Goal: Find specific page/section: Find specific page/section

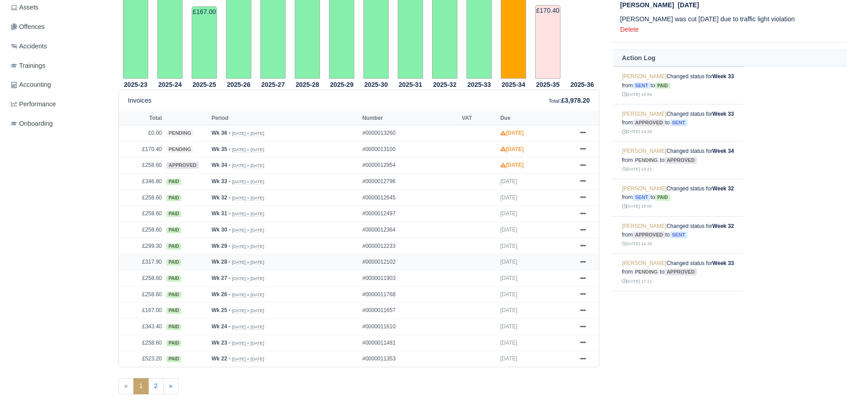
scroll to position [278, 0]
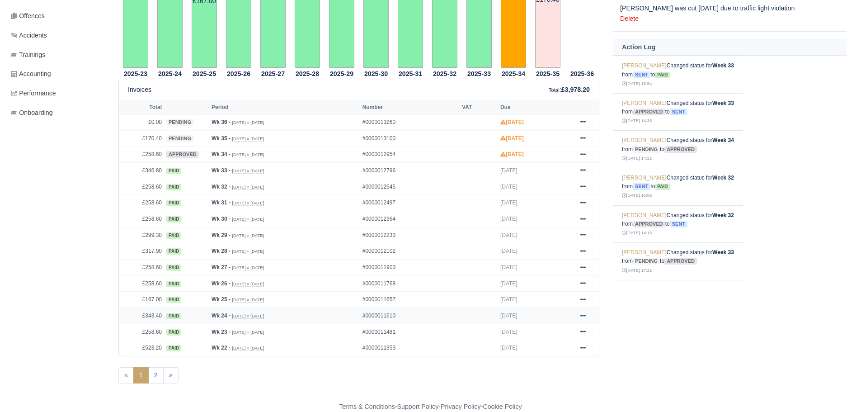
click at [584, 314] on icon at bounding box center [582, 315] width 5 height 5
click at [585, 300] on icon at bounding box center [582, 299] width 5 height 2
click at [564, 312] on link "Show Invoice" at bounding box center [549, 315] width 80 height 19
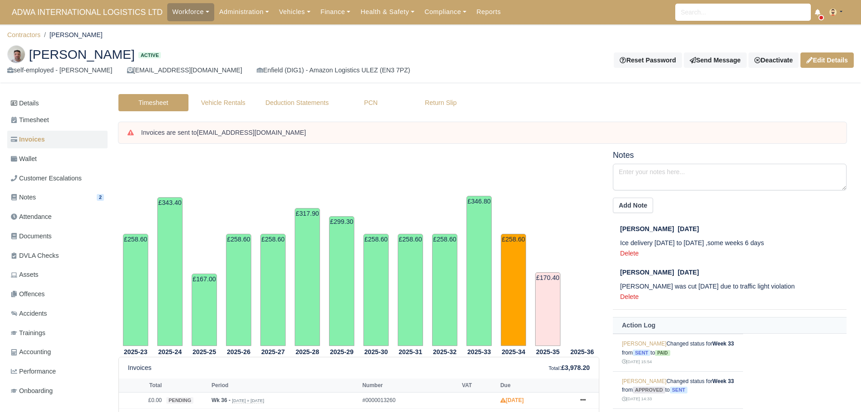
scroll to position [277, 0]
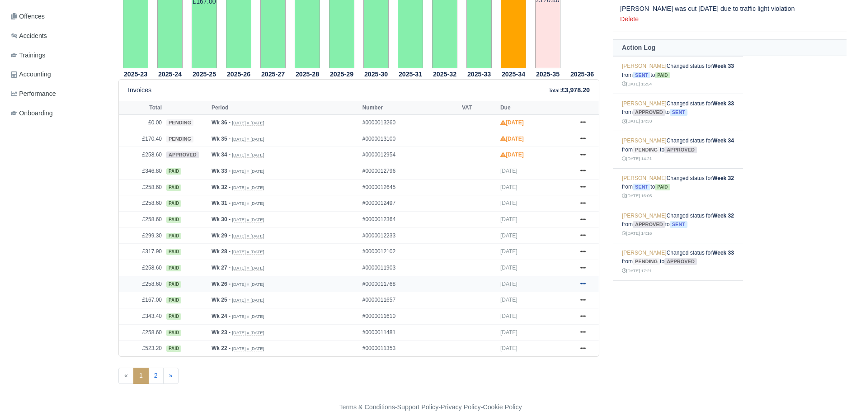
click at [581, 284] on icon at bounding box center [582, 284] width 5 height 2
click at [550, 295] on link "Show Invoice" at bounding box center [549, 300] width 80 height 19
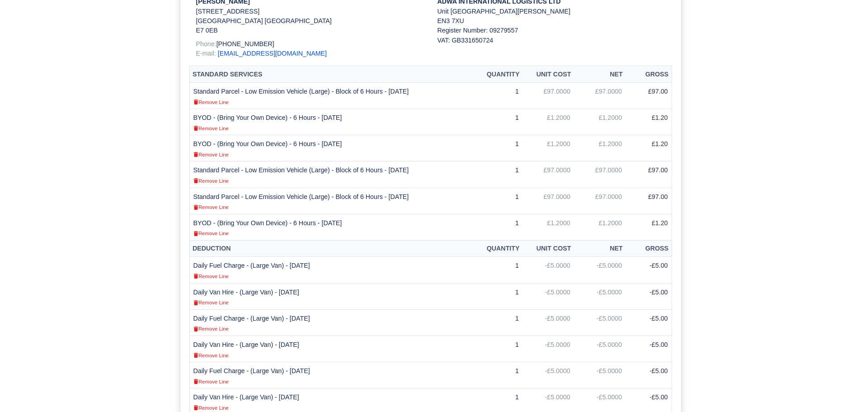
scroll to position [271, 0]
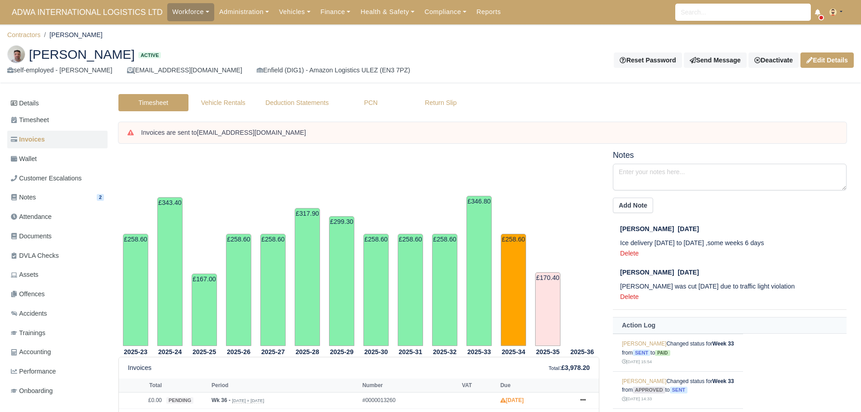
scroll to position [277, 0]
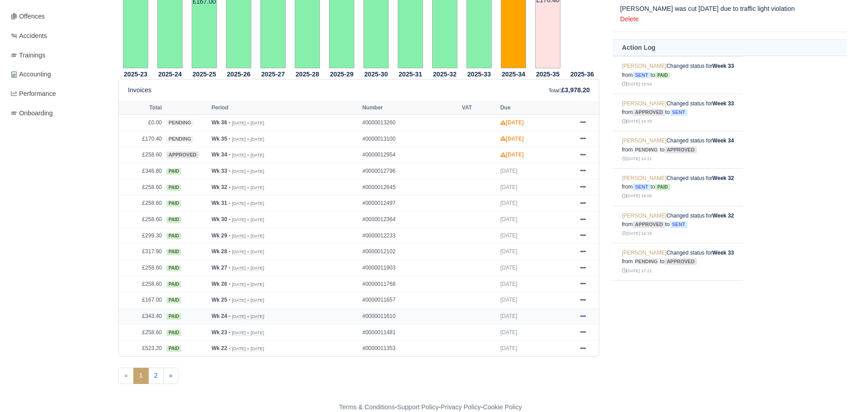
click at [585, 316] on icon at bounding box center [582, 316] width 5 height 2
click at [565, 333] on link "Show Invoice" at bounding box center [549, 332] width 80 height 19
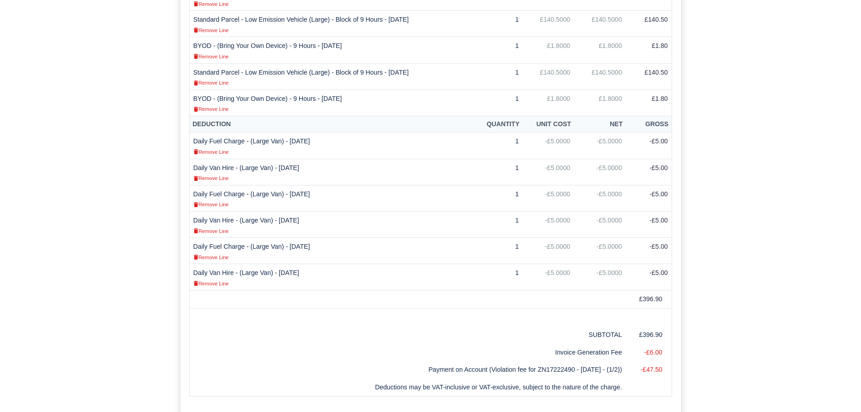
scroll to position [407, 0]
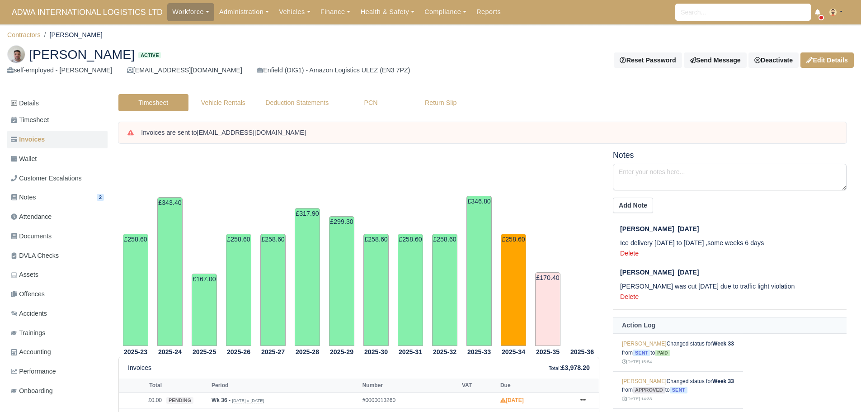
scroll to position [277, 0]
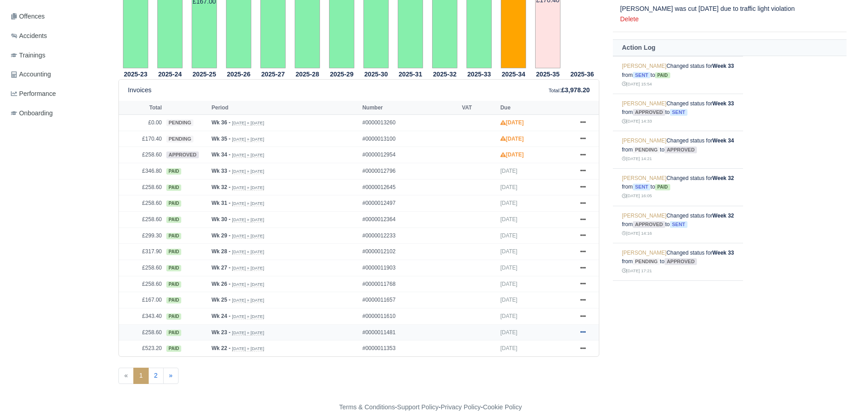
click at [583, 331] on icon at bounding box center [582, 331] width 5 height 5
click at [545, 346] on link "Show Invoice" at bounding box center [549, 348] width 80 height 19
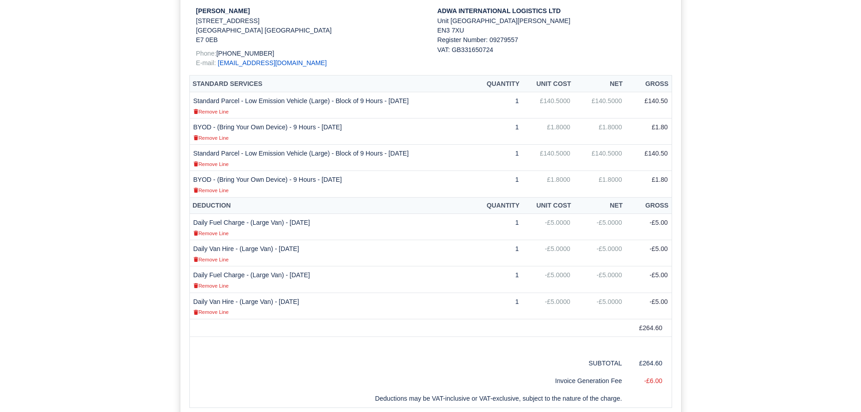
scroll to position [226, 0]
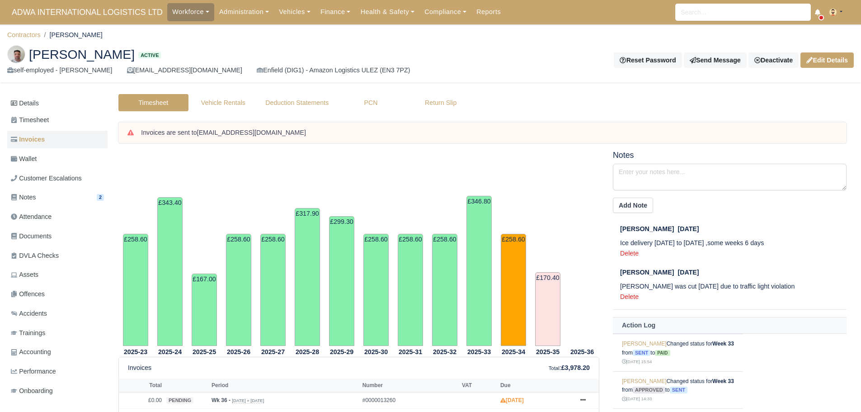
scroll to position [277, 0]
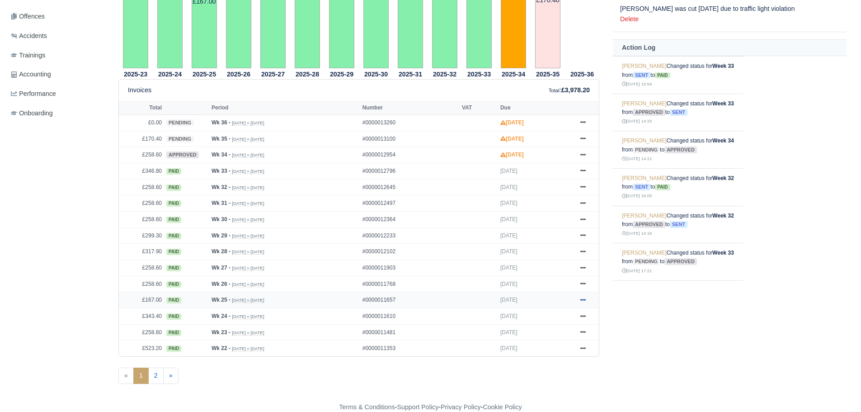
click at [583, 298] on icon at bounding box center [582, 299] width 5 height 5
click at [562, 311] on link "Show Invoice" at bounding box center [549, 316] width 80 height 19
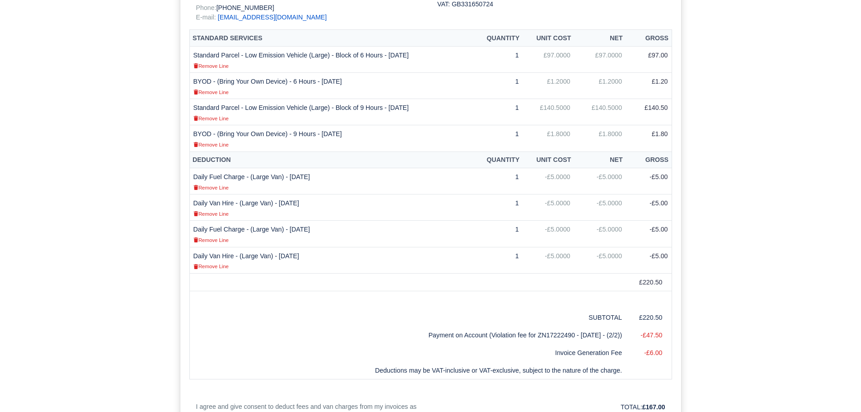
scroll to position [271, 0]
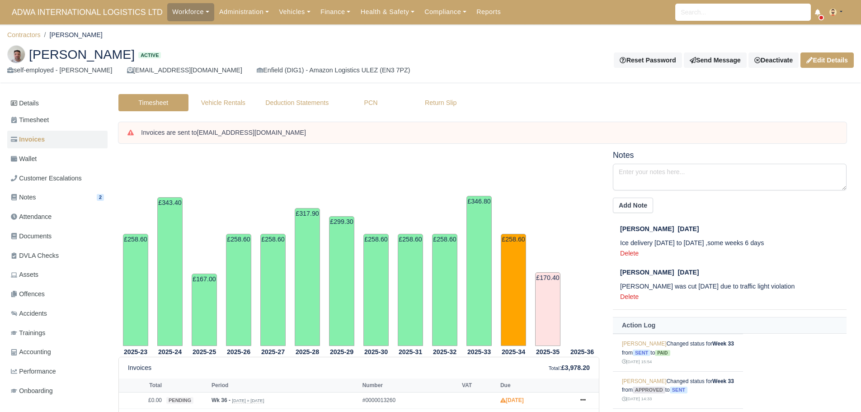
scroll to position [277, 0]
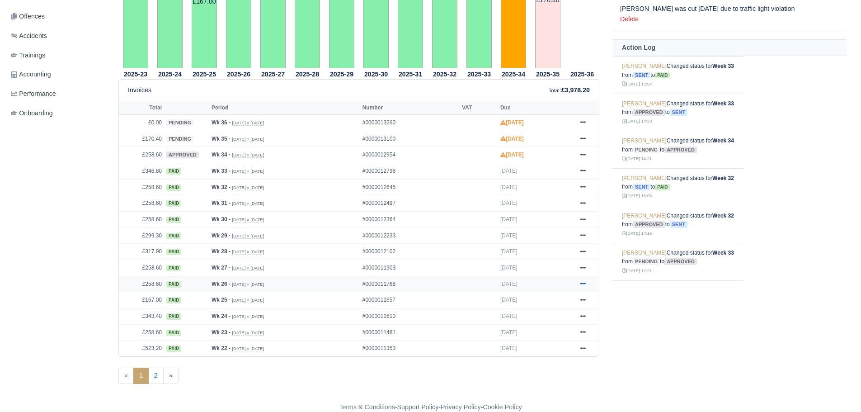
click at [587, 284] on link at bounding box center [583, 283] width 14 height 11
click at [556, 295] on link "Show Invoice" at bounding box center [549, 300] width 80 height 19
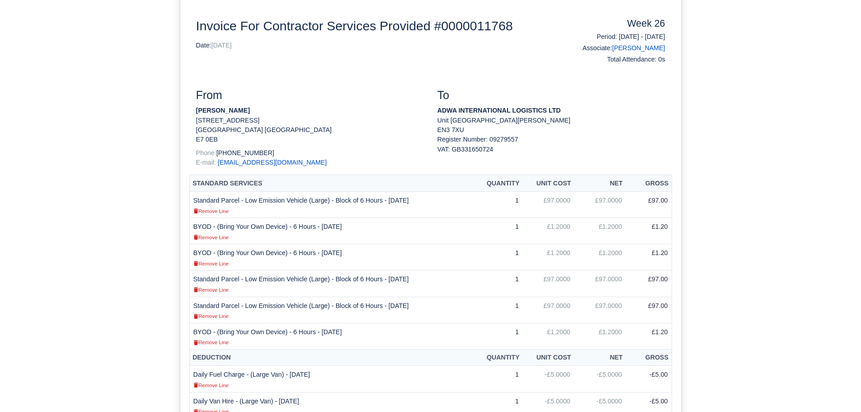
scroll to position [181, 0]
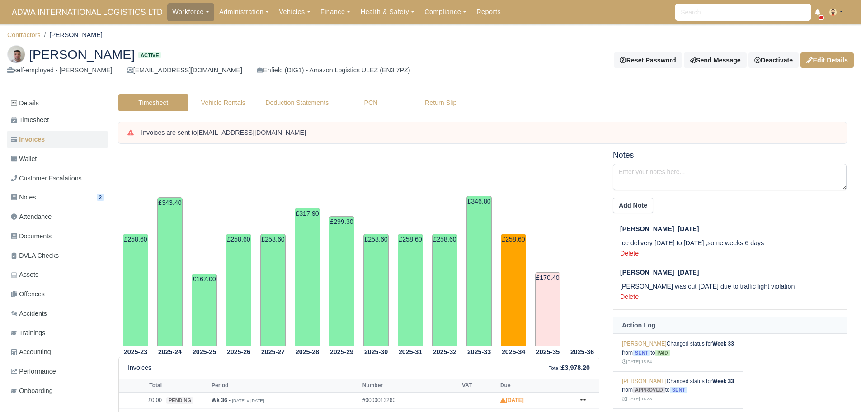
scroll to position [277, 0]
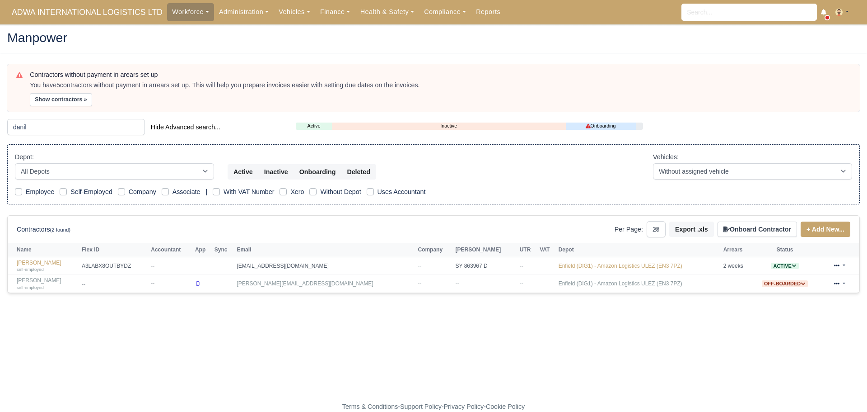
select select "25"
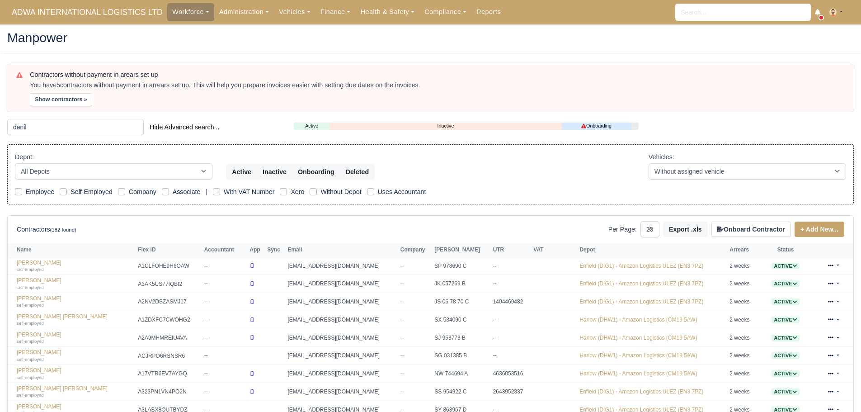
select select "25"
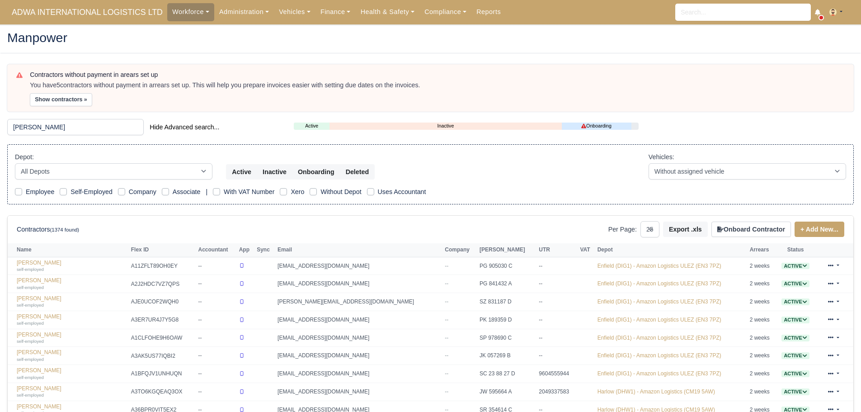
select select "25"
drag, startPoint x: 25, startPoint y: 127, endPoint x: 0, endPoint y: 118, distance: 26.6
click at [0, 126] on main "Manpower Contractors without payment in arears set up You have 5 contractors wi…" at bounding box center [430, 393] width 861 height 716
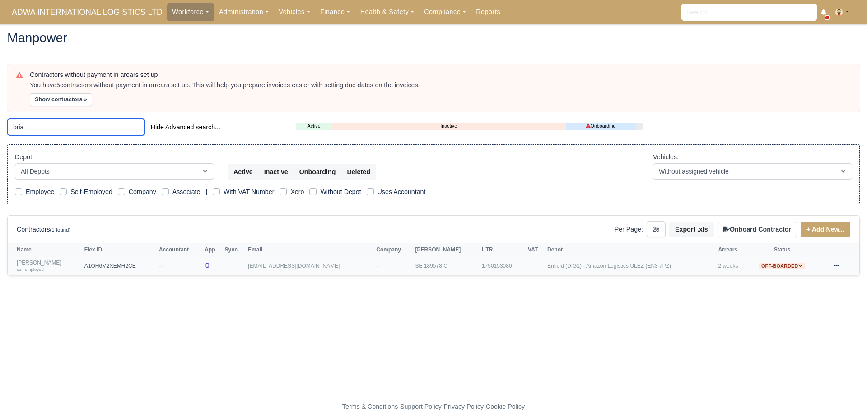
type input "bria"
click at [37, 264] on link "Brian Bajraktari self-employed" at bounding box center [48, 265] width 63 height 13
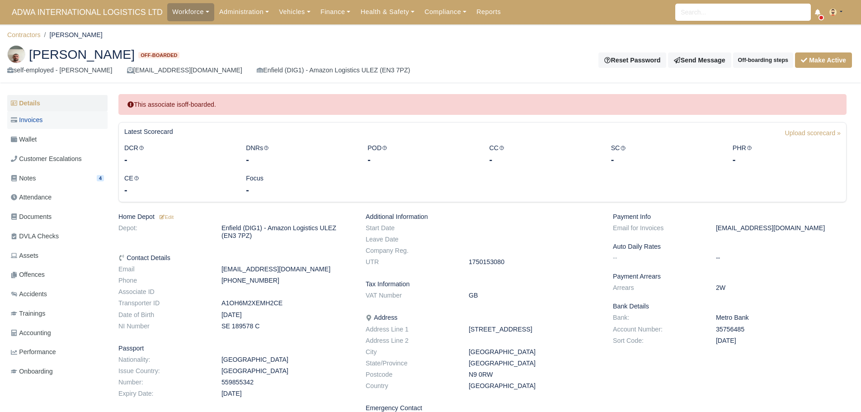
click at [46, 117] on link "Invoices" at bounding box center [57, 120] width 100 height 18
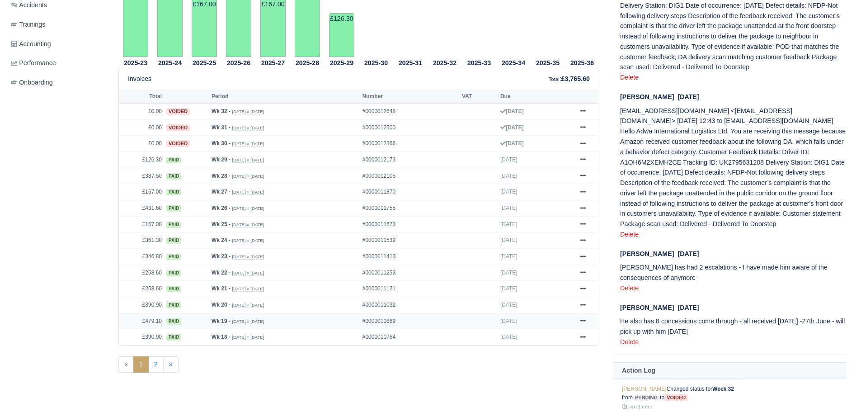
scroll to position [316, 0]
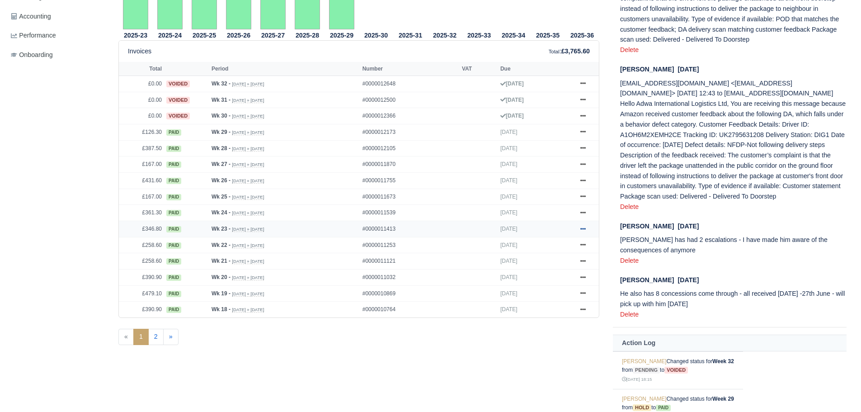
click at [587, 228] on link at bounding box center [583, 228] width 14 height 11
click at [569, 245] on link "Show Invoice" at bounding box center [549, 245] width 80 height 19
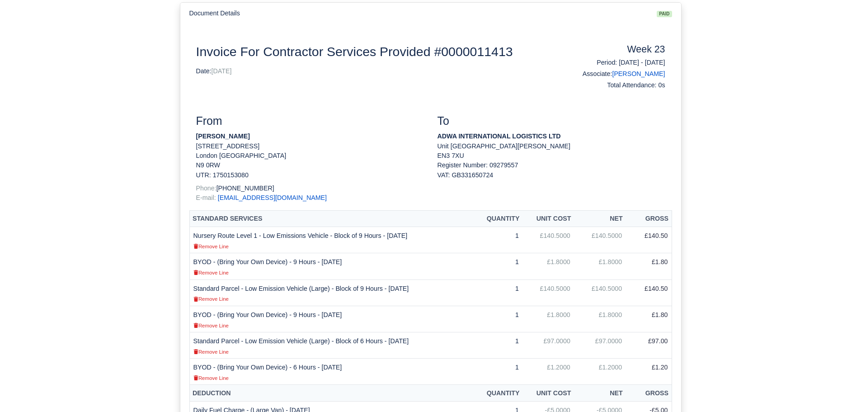
scroll to position [90, 0]
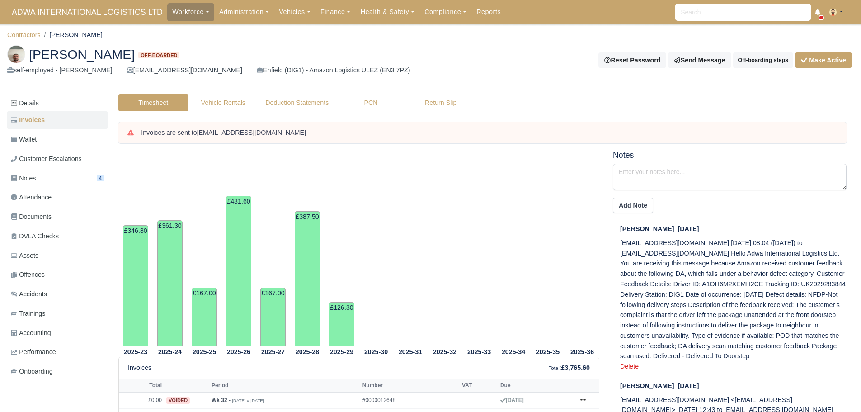
scroll to position [316, 0]
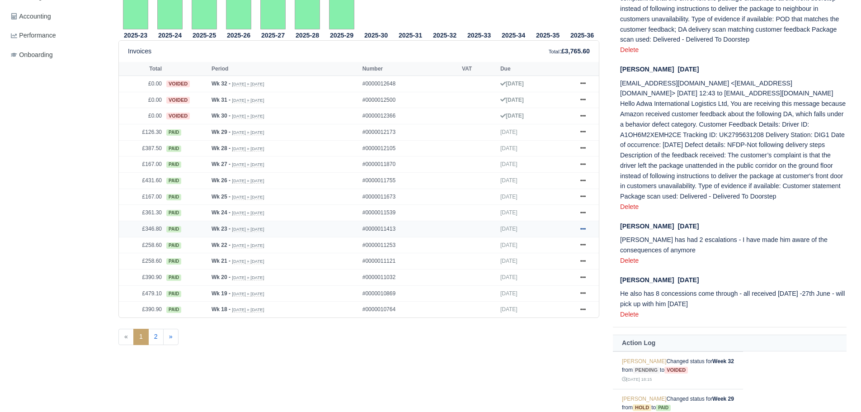
click at [585, 228] on icon at bounding box center [582, 228] width 5 height 5
click at [562, 243] on link "Show Invoice" at bounding box center [549, 245] width 80 height 19
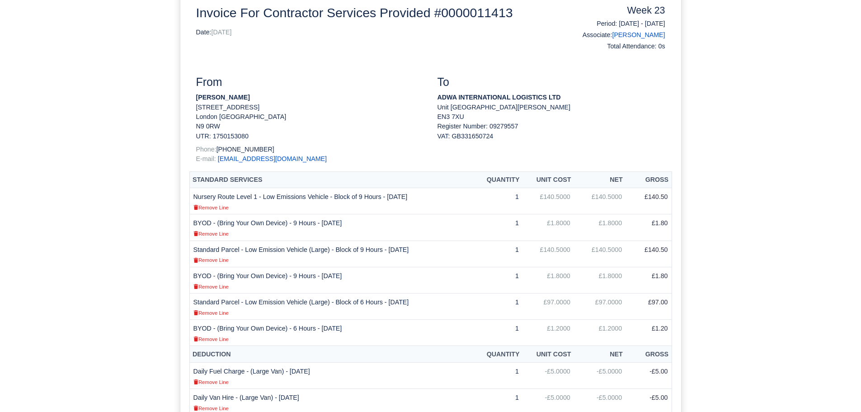
scroll to position [316, 0]
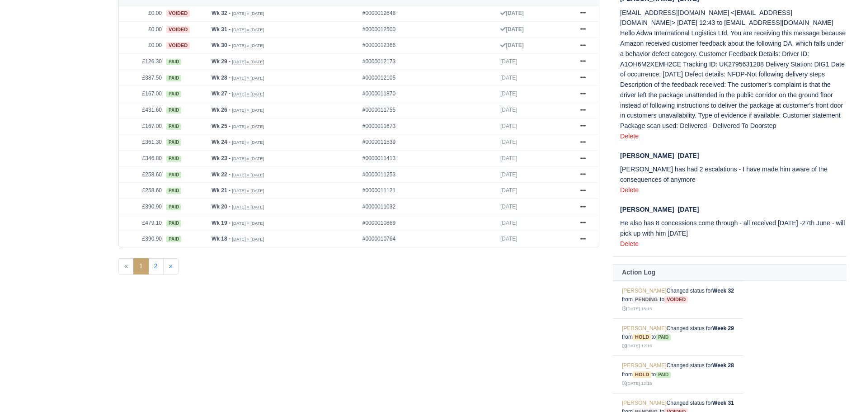
scroll to position [407, 0]
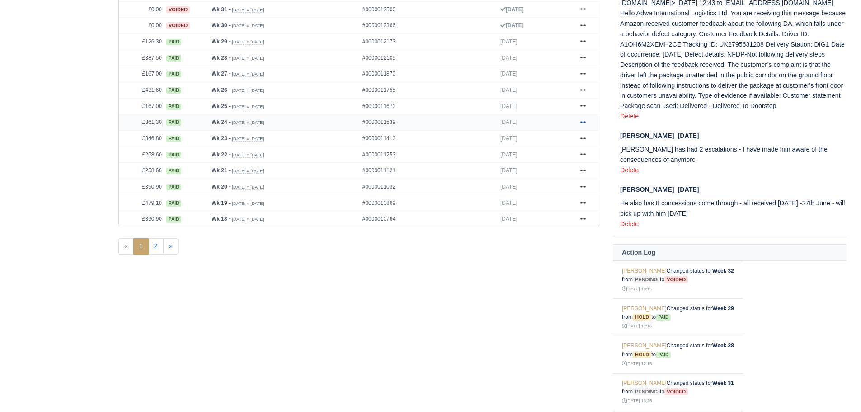
click at [585, 121] on icon at bounding box center [582, 121] width 5 height 5
click at [566, 141] on link "Show Invoice" at bounding box center [549, 138] width 80 height 19
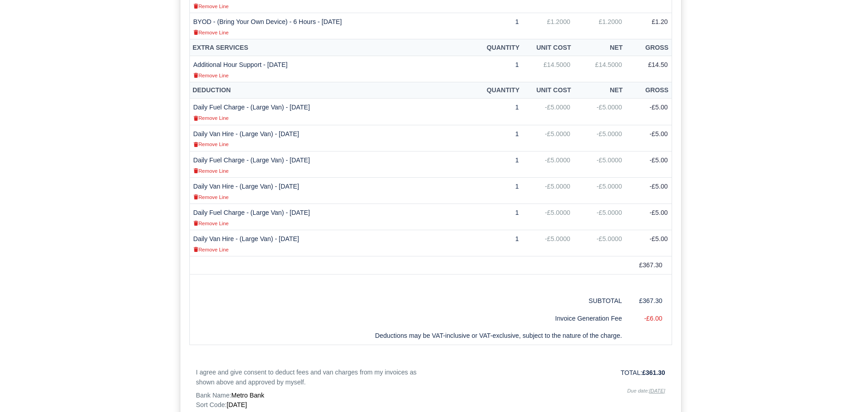
scroll to position [452, 0]
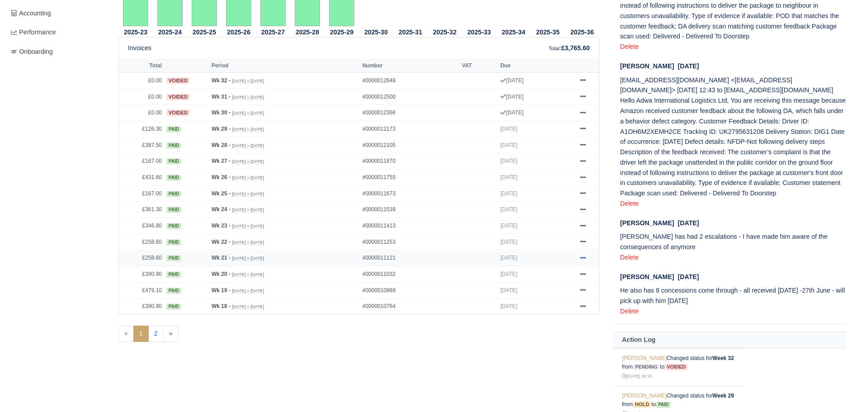
scroll to position [316, 0]
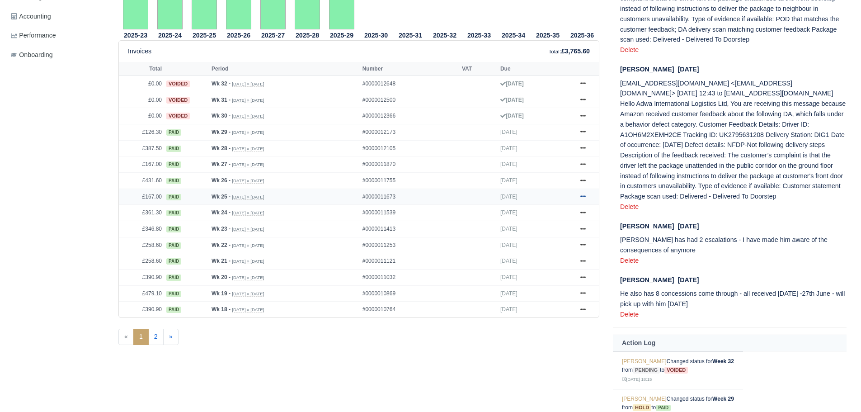
click at [581, 196] on icon at bounding box center [582, 195] width 5 height 5
click at [558, 215] on link "Show Invoice" at bounding box center [549, 213] width 80 height 19
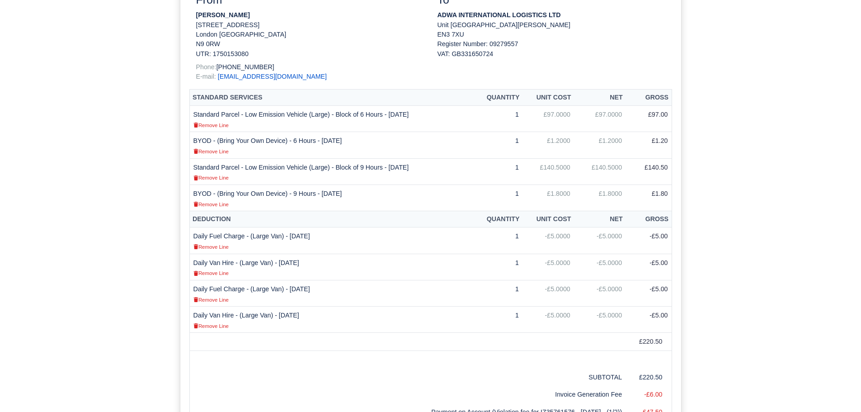
scroll to position [226, 0]
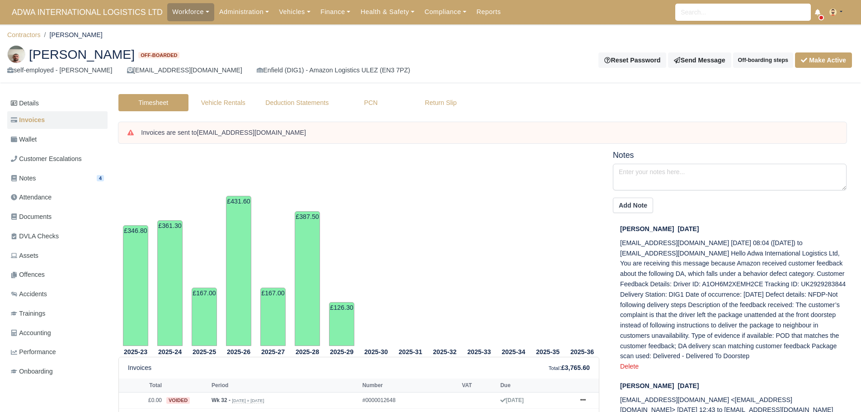
scroll to position [316, 0]
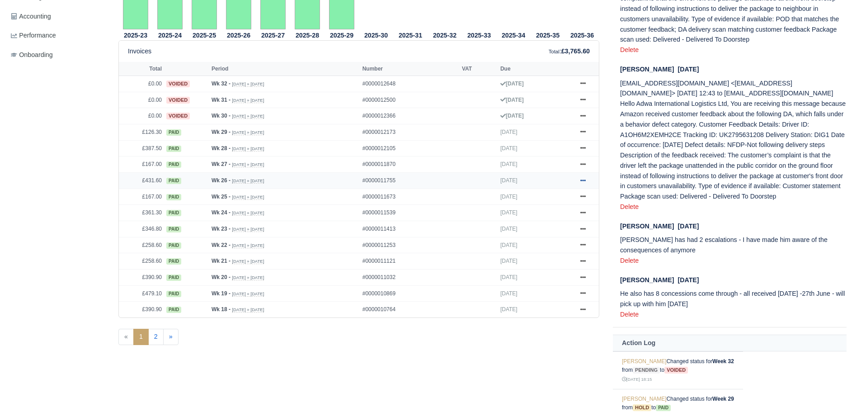
click at [582, 181] on icon at bounding box center [582, 180] width 5 height 2
click at [561, 198] on link "Show Invoice" at bounding box center [549, 196] width 80 height 19
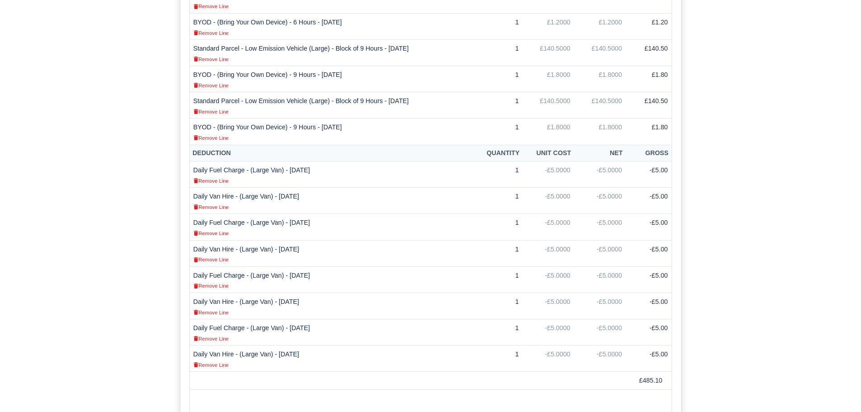
scroll to position [452, 0]
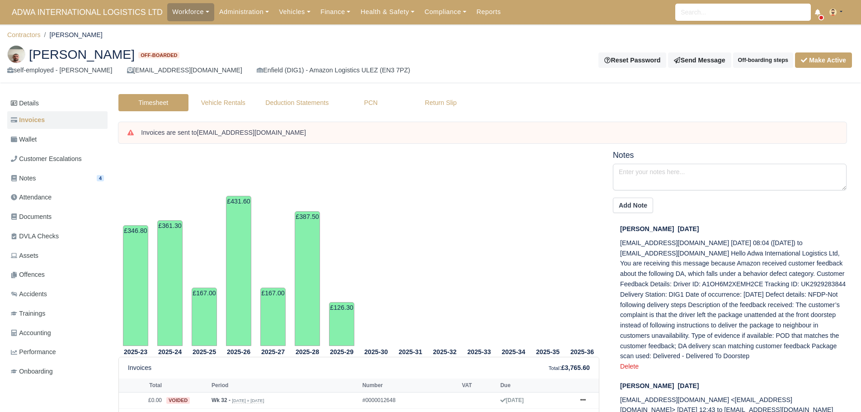
scroll to position [316, 0]
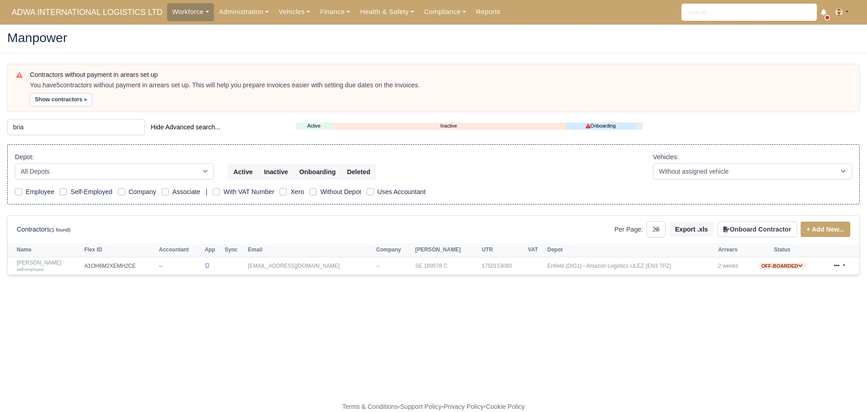
select select "25"
drag, startPoint x: 47, startPoint y: 130, endPoint x: 0, endPoint y: 122, distance: 48.1
click at [0, 122] on main "Manpower Contractors without payment in arears set up You have 5 contractors wi…" at bounding box center [433, 218] width 867 height 366
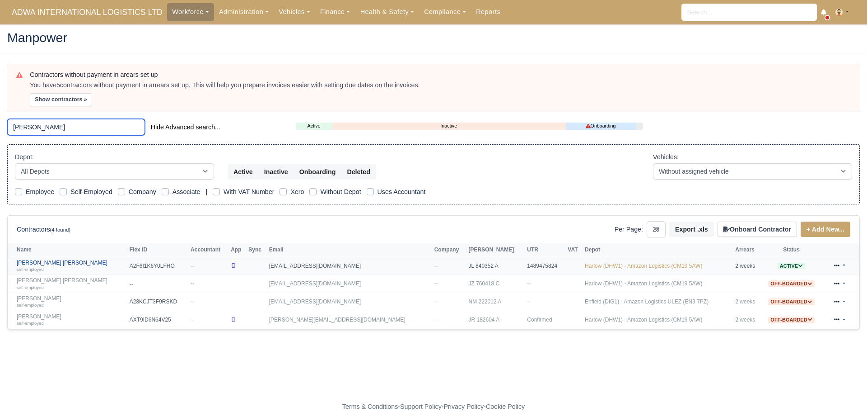
type input "bradley"
click at [44, 264] on link "Bradley John May self-employed" at bounding box center [71, 265] width 108 height 13
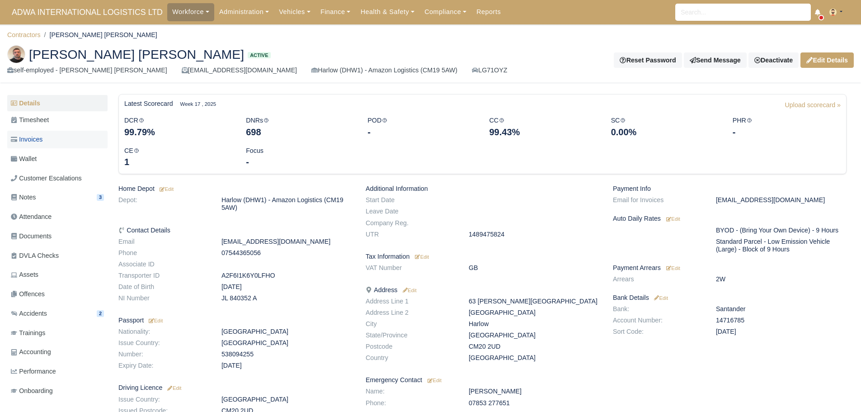
click at [33, 141] on span "Invoices" at bounding box center [27, 139] width 32 height 10
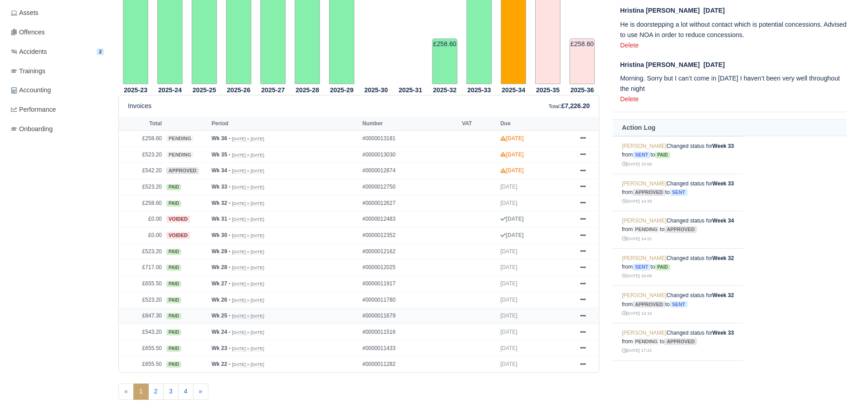
scroll to position [271, 0]
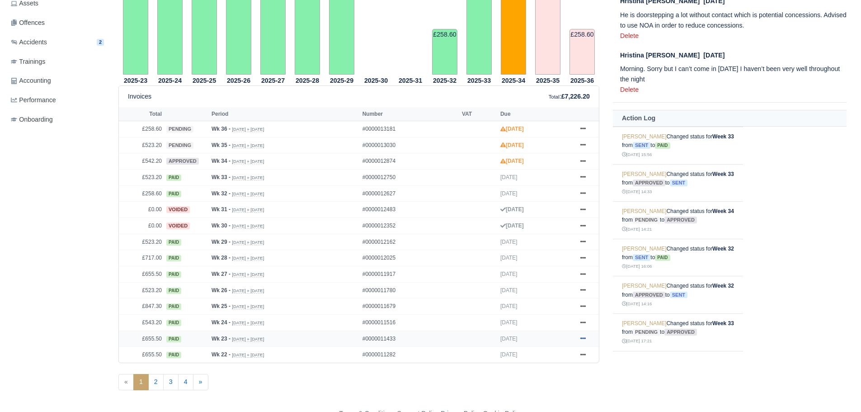
click at [585, 337] on icon at bounding box center [582, 337] width 5 height 5
click at [580, 338] on icon at bounding box center [582, 337] width 5 height 5
click at [523, 352] on link "Show Invoice" at bounding box center [549, 355] width 80 height 19
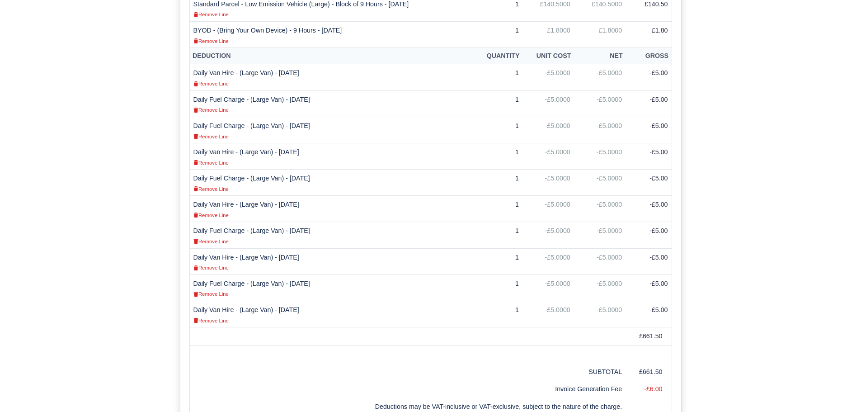
scroll to position [542, 0]
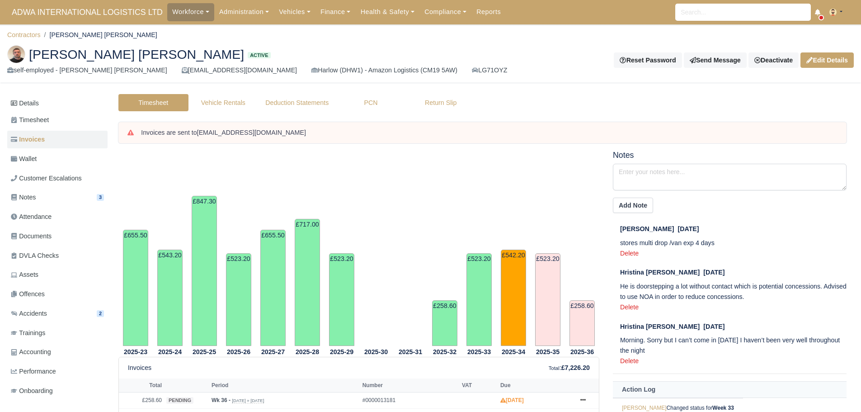
scroll to position [271, 0]
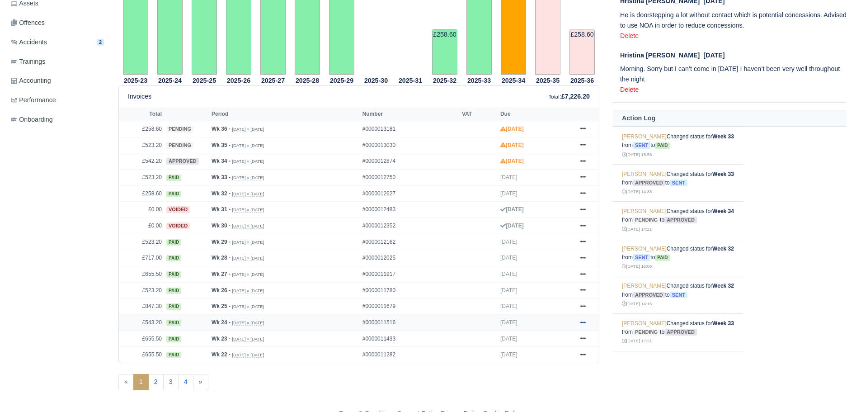
click at [582, 321] on icon at bounding box center [582, 321] width 5 height 5
click at [555, 335] on link "Show Invoice" at bounding box center [549, 338] width 80 height 19
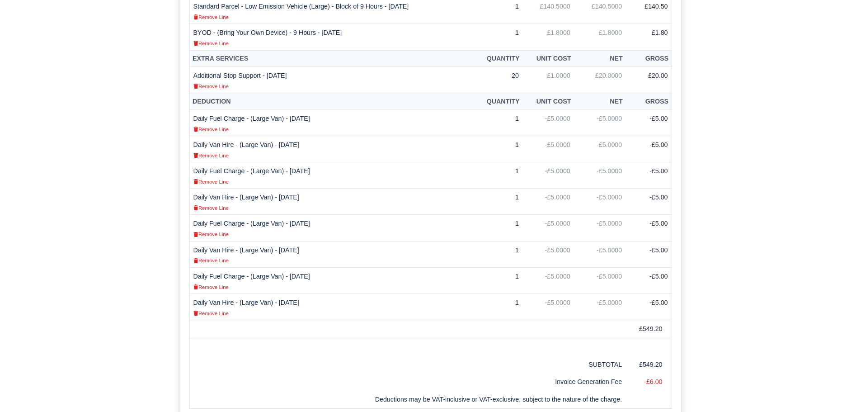
scroll to position [497, 0]
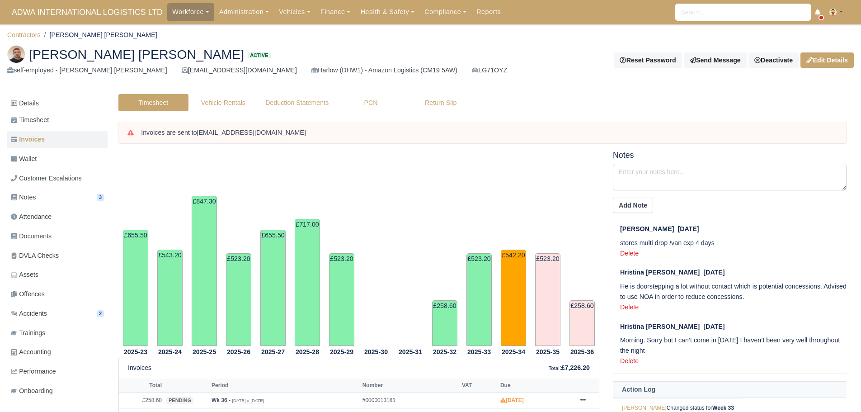
scroll to position [271, 0]
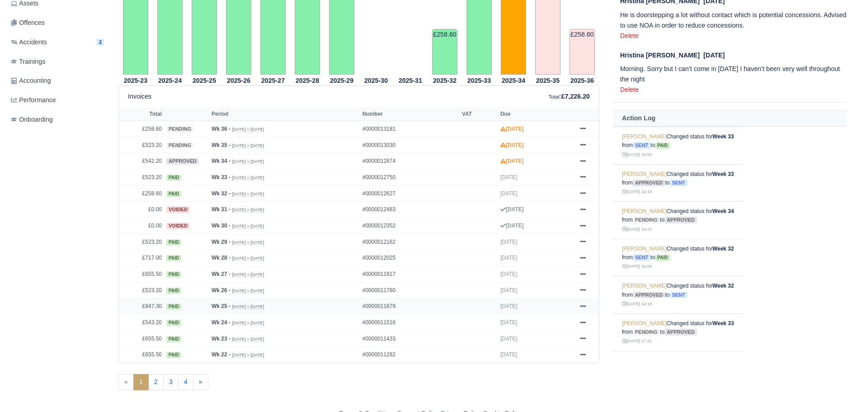
click at [583, 304] on icon at bounding box center [582, 305] width 5 height 5
click at [565, 319] on link "Show Invoice" at bounding box center [549, 322] width 80 height 19
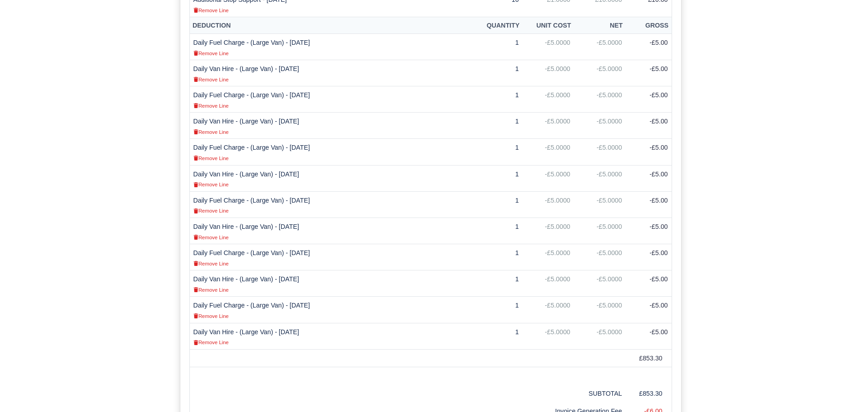
scroll to position [723, 0]
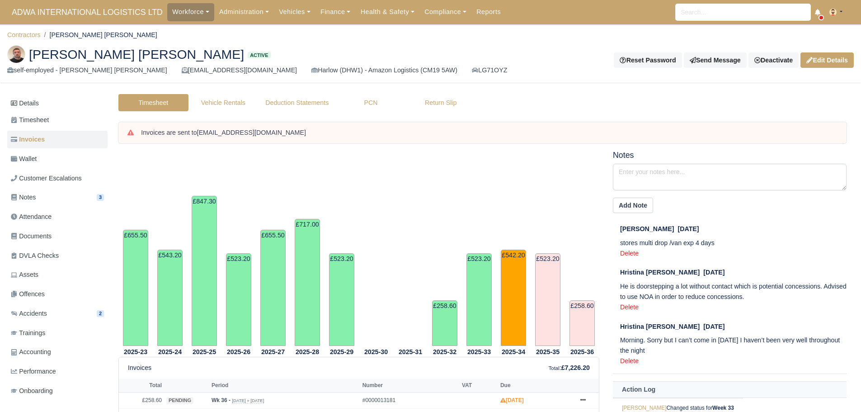
scroll to position [271, 0]
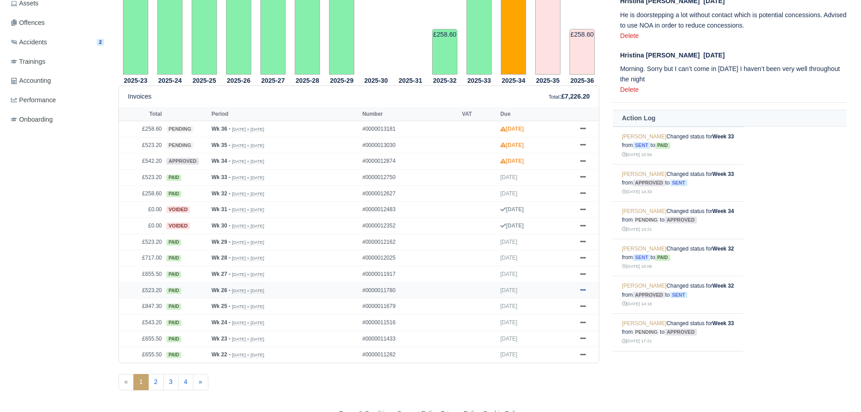
click at [584, 287] on icon at bounding box center [582, 289] width 5 height 5
click at [567, 300] on link "Show Invoice" at bounding box center [549, 306] width 80 height 19
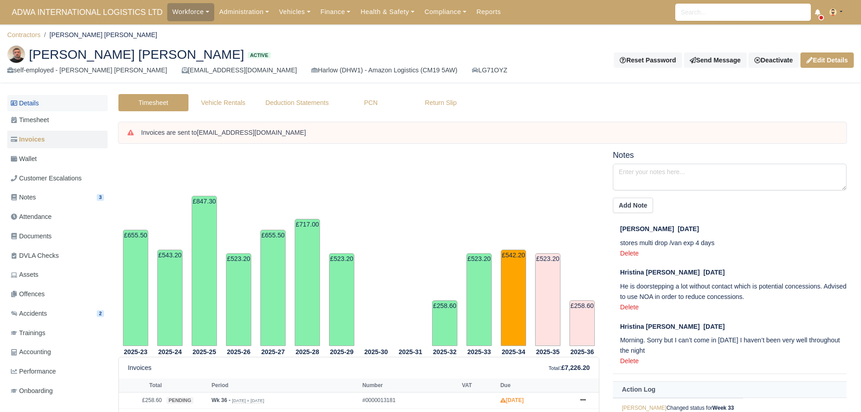
click at [24, 103] on link "Details" at bounding box center [57, 103] width 100 height 17
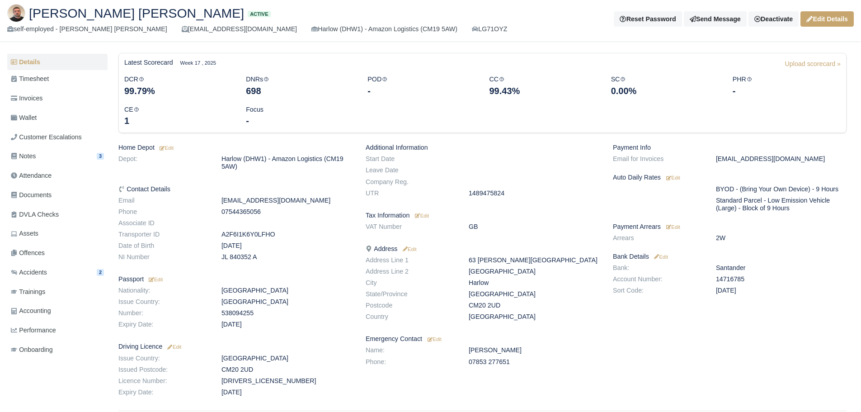
scroll to position [45, 0]
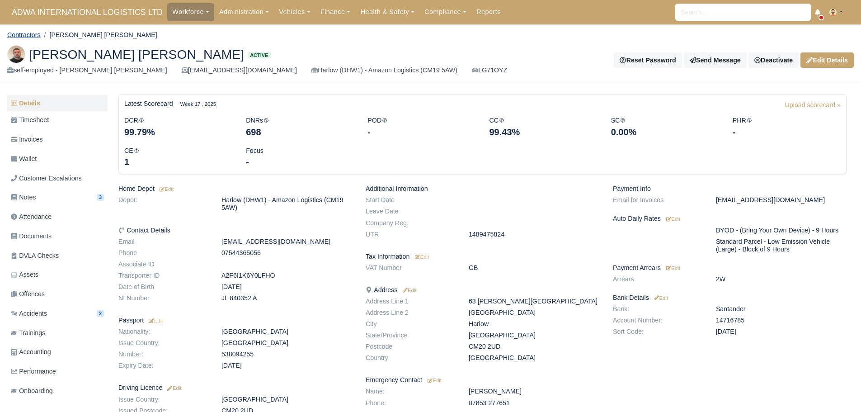
click at [34, 37] on link "Contractors" at bounding box center [23, 34] width 33 height 7
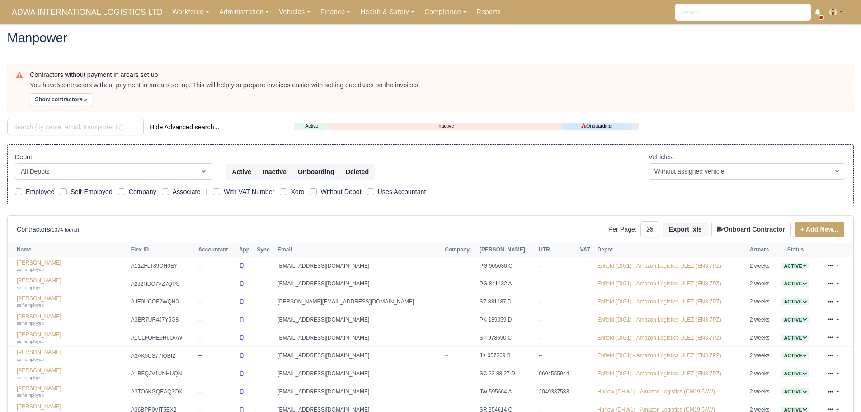
select select "25"
click at [62, 131] on input "search" at bounding box center [75, 127] width 136 height 16
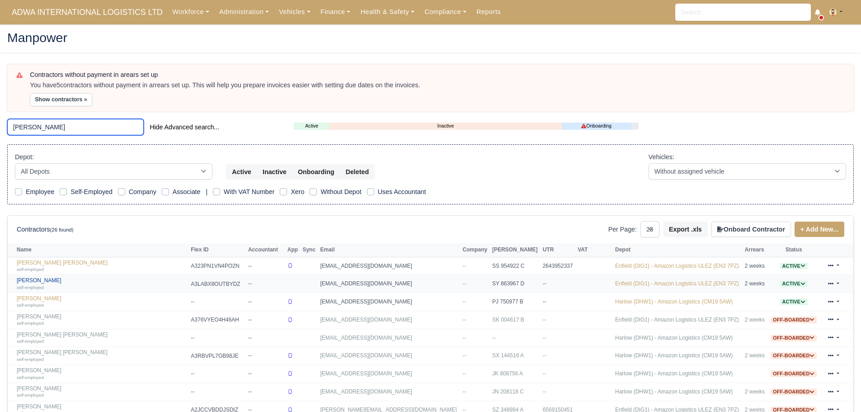
type input "dani"
click at [44, 281] on link "Danilo Martorana self-employed" at bounding box center [101, 283] width 169 height 13
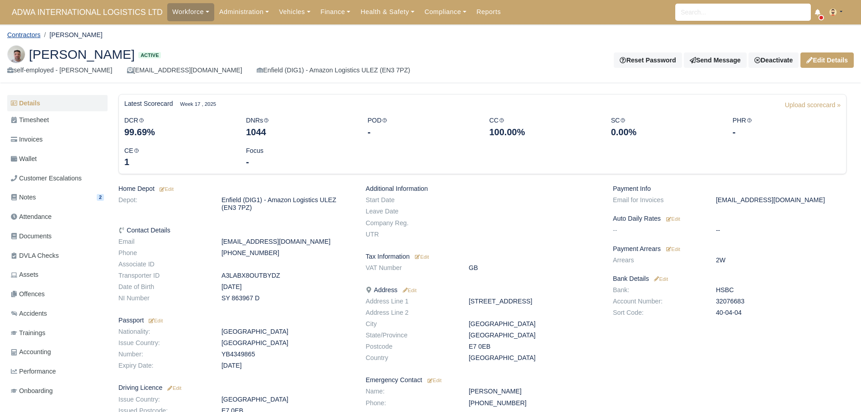
click at [34, 36] on link "Contractors" at bounding box center [23, 34] width 33 height 7
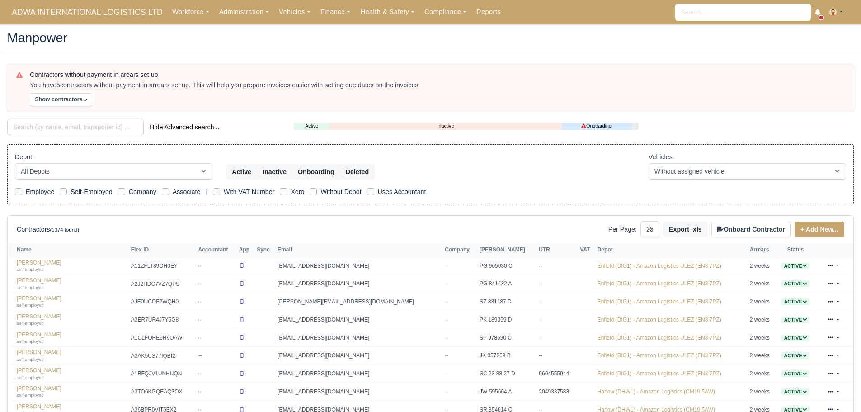
select select "25"
click at [57, 129] on input "search" at bounding box center [75, 127] width 136 height 16
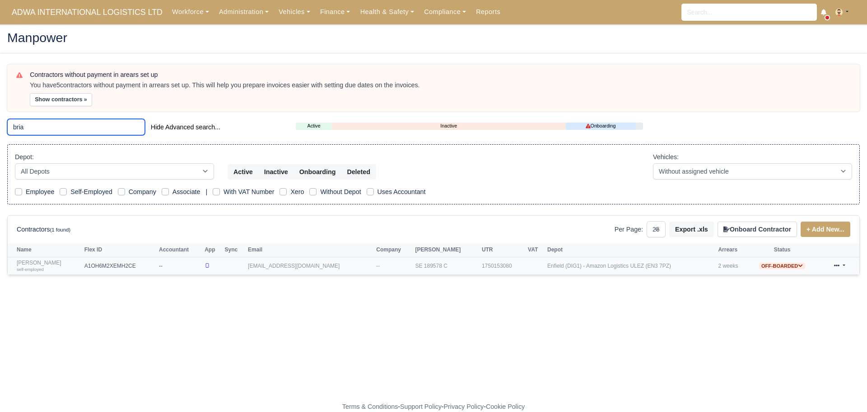
type input "bria"
click at [42, 263] on link "Brian Bajraktari self-employed" at bounding box center [48, 265] width 63 height 13
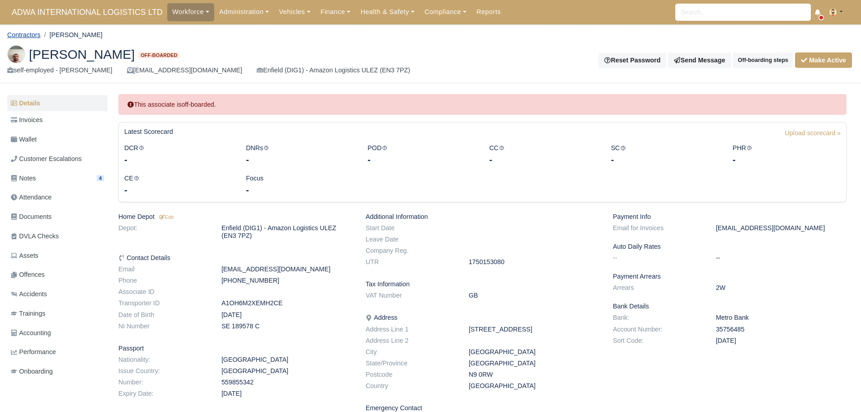
click at [34, 33] on link "Contractors" at bounding box center [23, 34] width 33 height 7
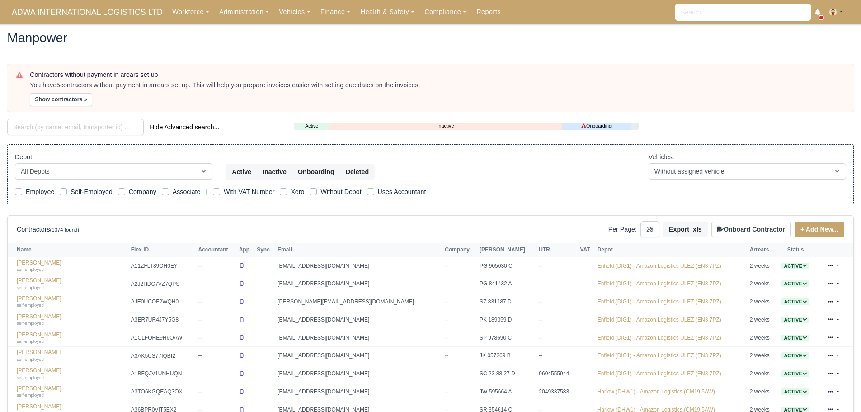
select select "25"
click at [73, 126] on input "search" at bounding box center [75, 127] width 136 height 16
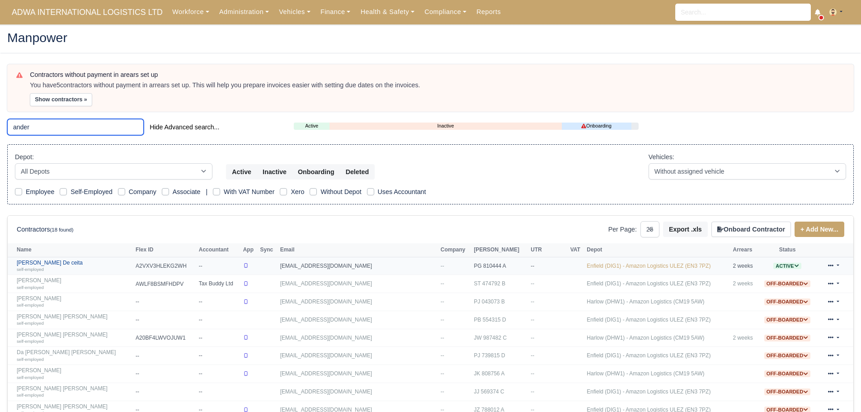
type input "ander"
click at [47, 263] on link "Anderson De ceita self-employed" at bounding box center [74, 265] width 114 height 13
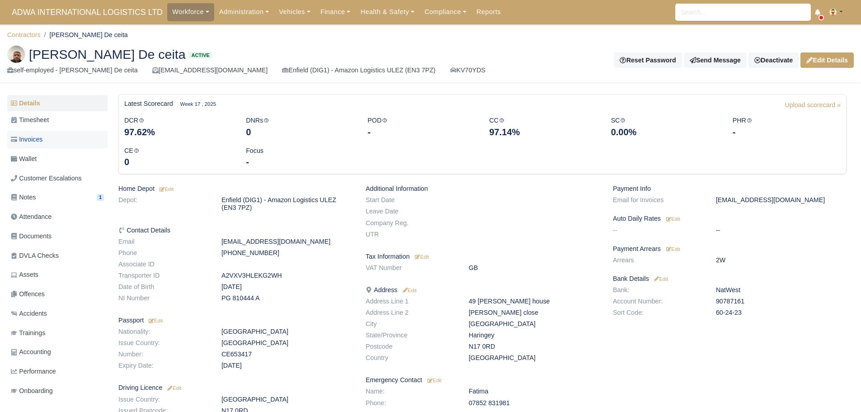
click at [33, 140] on span "Invoices" at bounding box center [27, 139] width 32 height 10
click at [24, 36] on link "Contractors" at bounding box center [23, 34] width 33 height 7
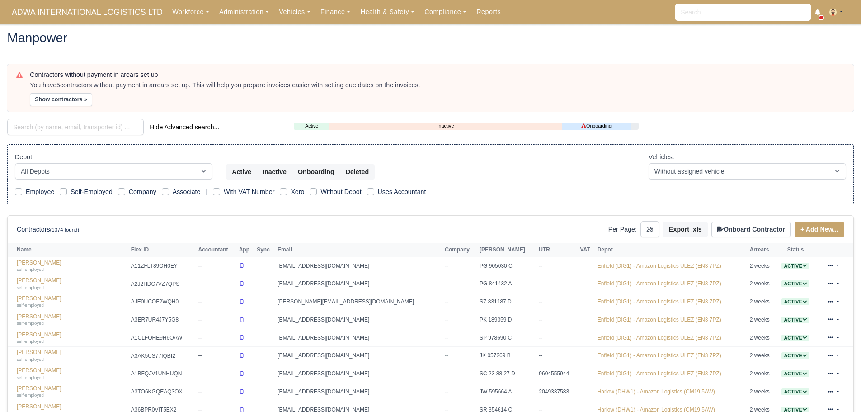
select select "25"
click at [75, 127] on input "search" at bounding box center [75, 127] width 136 height 16
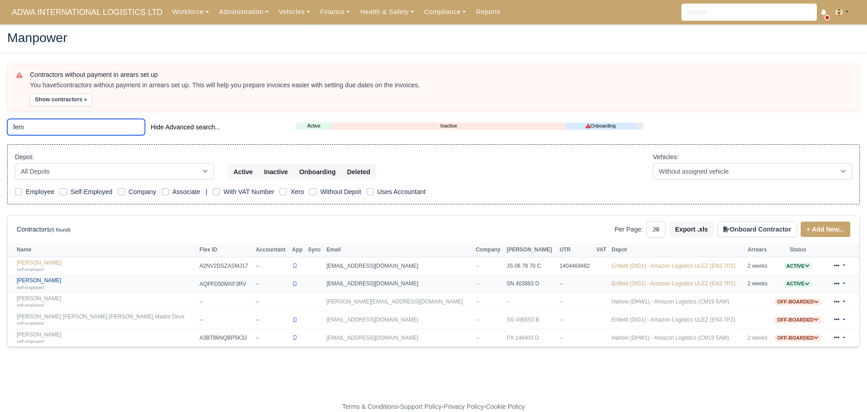
type input "fern"
click at [48, 280] on link "Fernando Farias self-employed" at bounding box center [106, 283] width 178 height 13
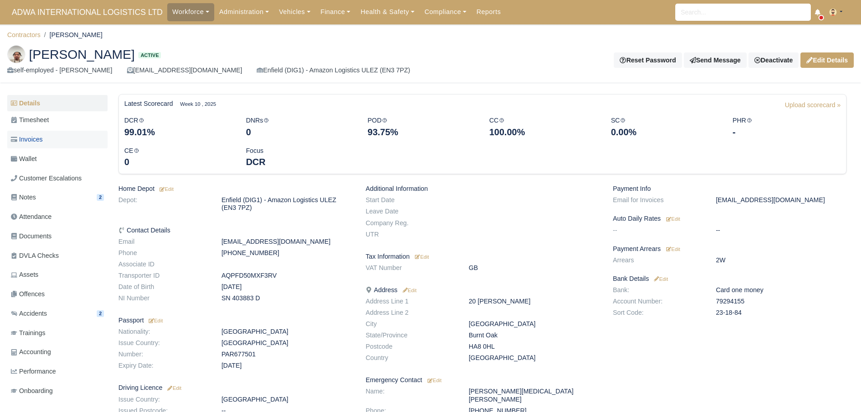
click at [40, 140] on span "Invoices" at bounding box center [27, 139] width 32 height 10
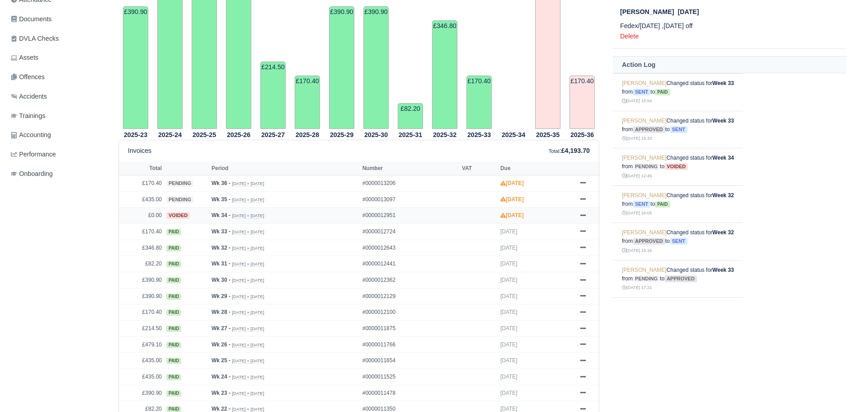
scroll to position [271, 0]
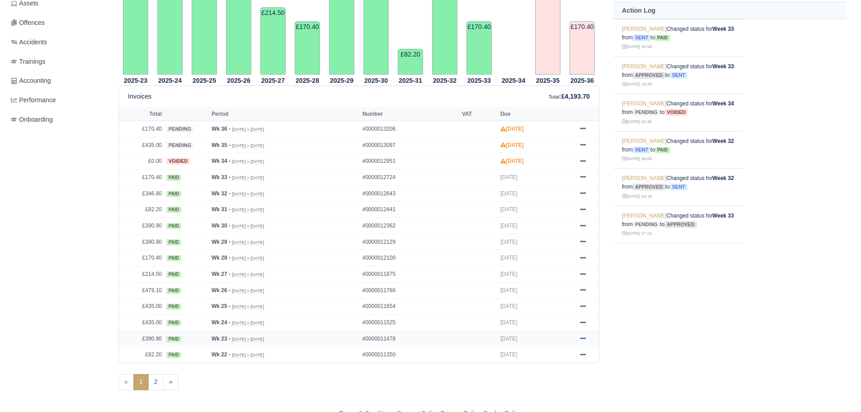
click at [582, 340] on icon at bounding box center [582, 337] width 5 height 5
click at [552, 351] on link "Show Invoice" at bounding box center [549, 355] width 80 height 19
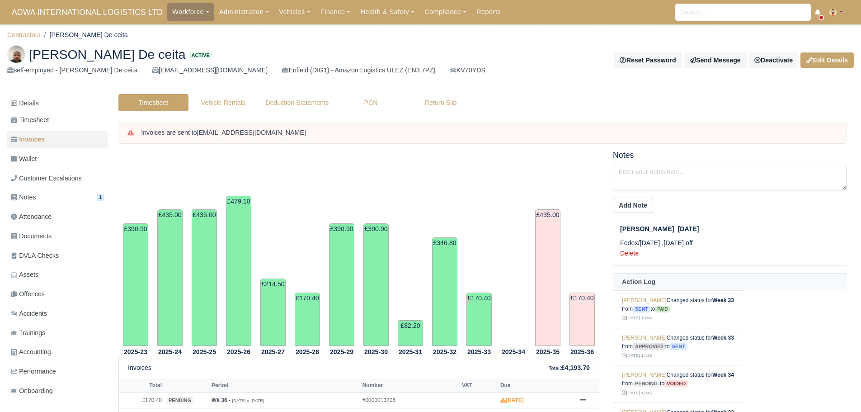
scroll to position [271, 0]
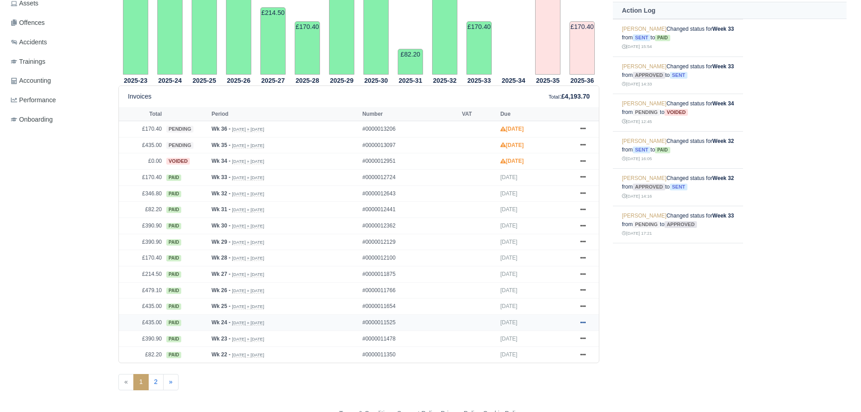
click at [584, 323] on icon at bounding box center [582, 321] width 5 height 5
click at [566, 335] on link "Show Invoice" at bounding box center [549, 338] width 80 height 19
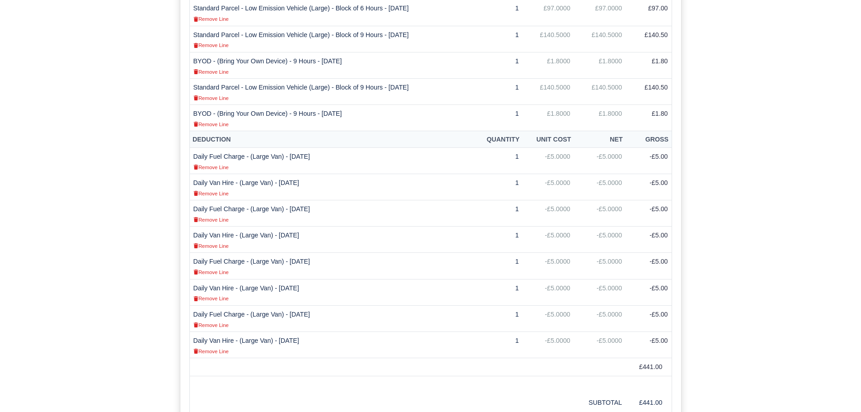
scroll to position [452, 0]
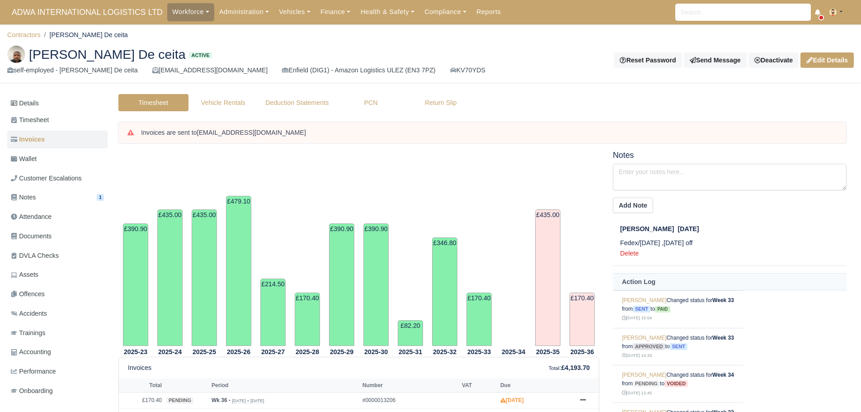
scroll to position [271, 0]
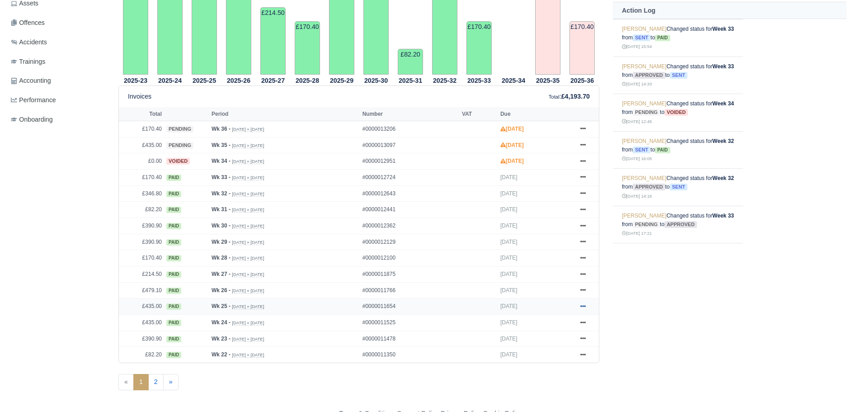
click at [585, 304] on icon at bounding box center [582, 305] width 5 height 5
click at [567, 320] on link "Show Invoice" at bounding box center [549, 322] width 80 height 19
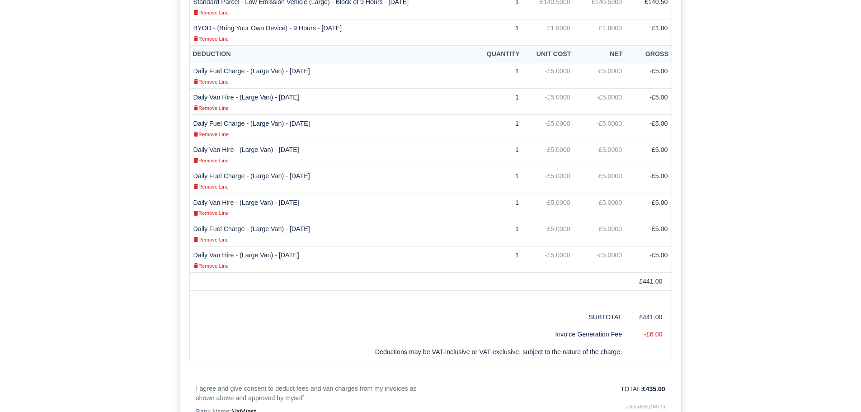
scroll to position [497, 0]
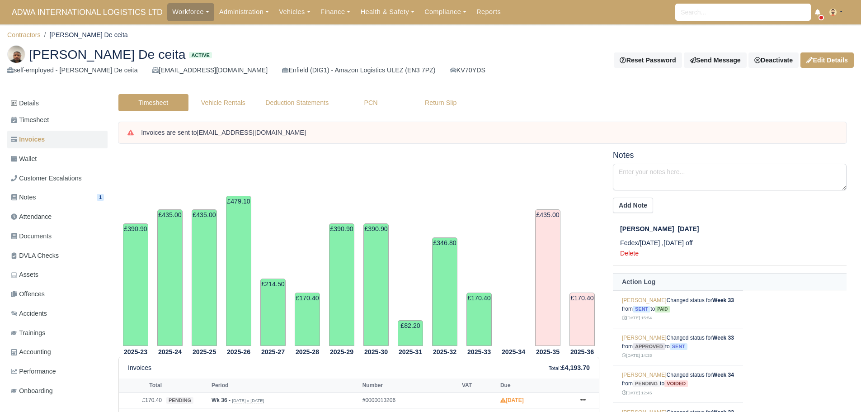
scroll to position [271, 0]
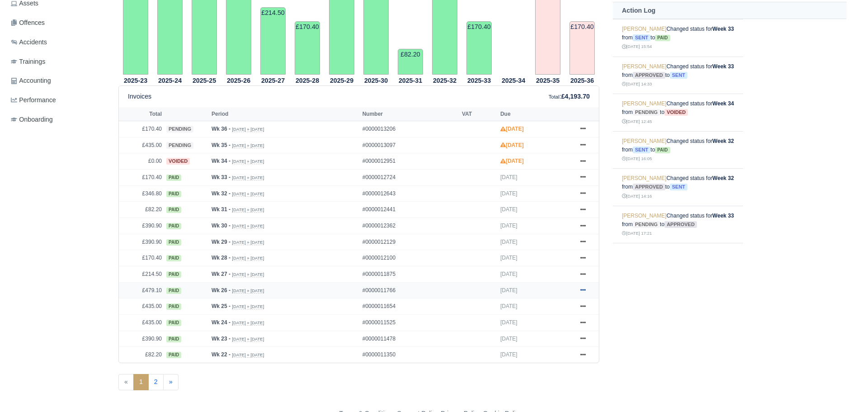
click at [581, 287] on link at bounding box center [583, 290] width 14 height 11
click at [559, 299] on link "Show Invoice" at bounding box center [549, 306] width 80 height 19
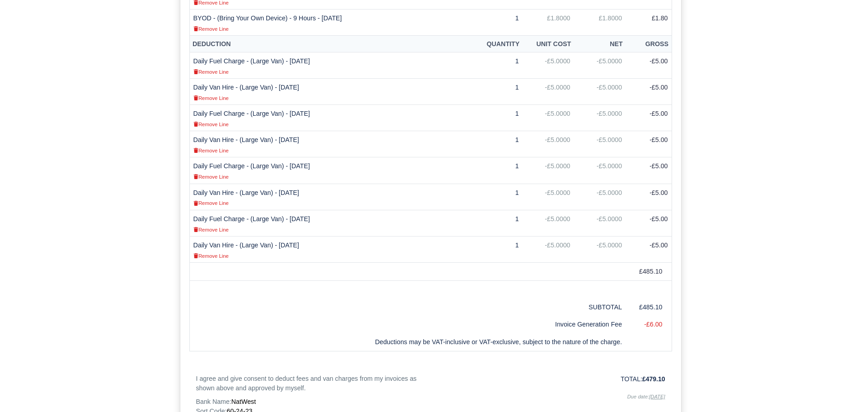
scroll to position [497, 0]
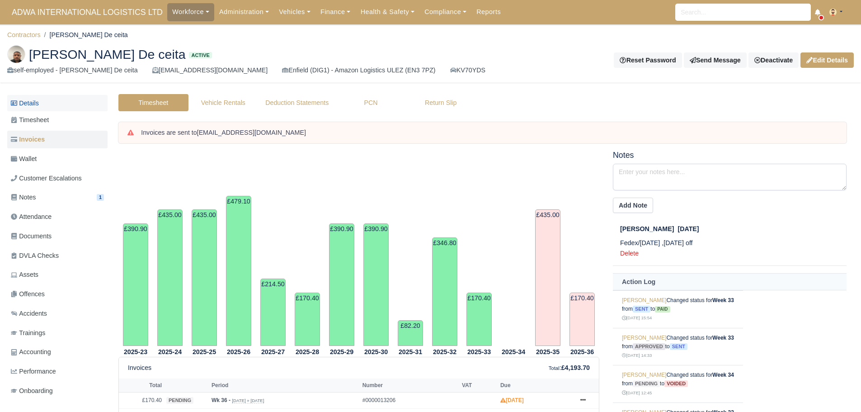
click at [38, 97] on link "Details" at bounding box center [57, 103] width 100 height 17
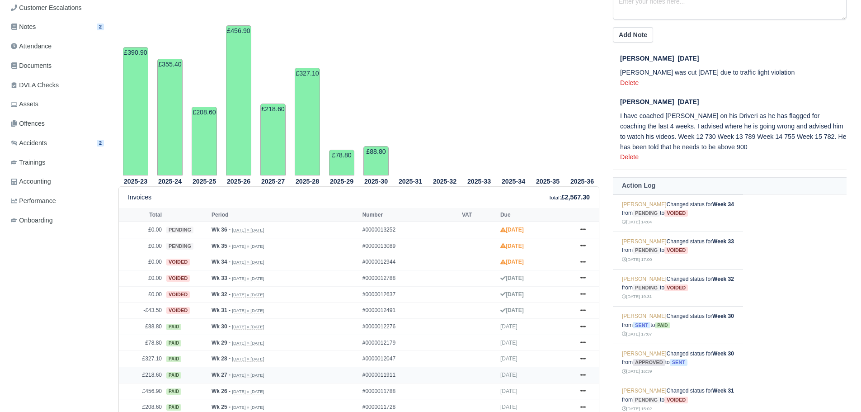
scroll to position [278, 0]
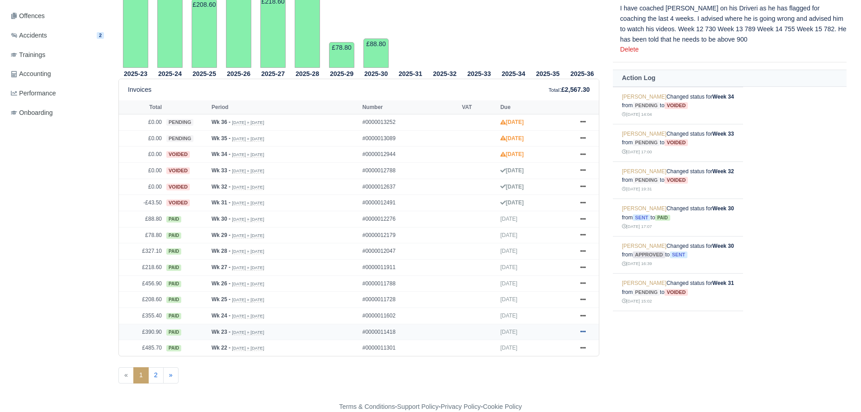
click at [584, 332] on icon at bounding box center [582, 330] width 5 height 5
click at [555, 346] on link "Show Invoice" at bounding box center [549, 348] width 80 height 19
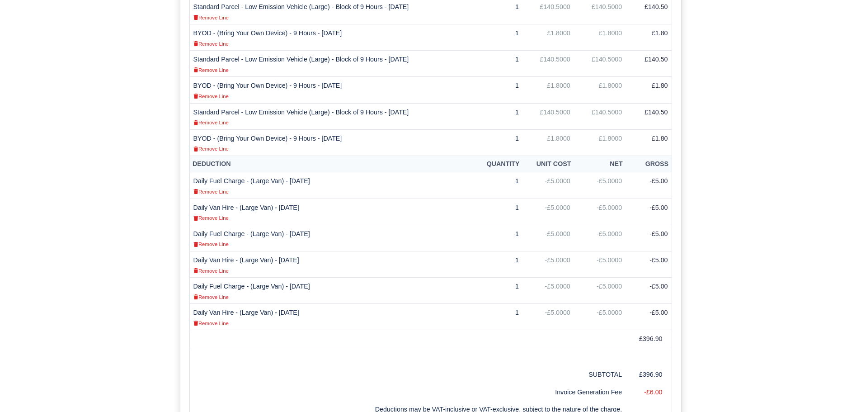
scroll to position [316, 0]
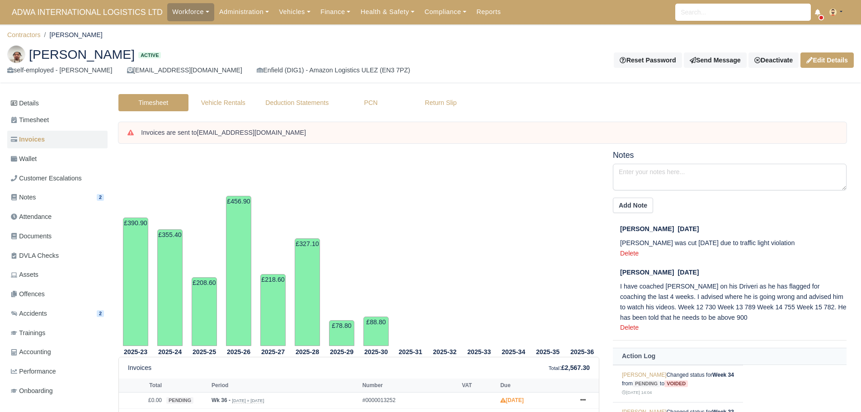
scroll to position [277, 0]
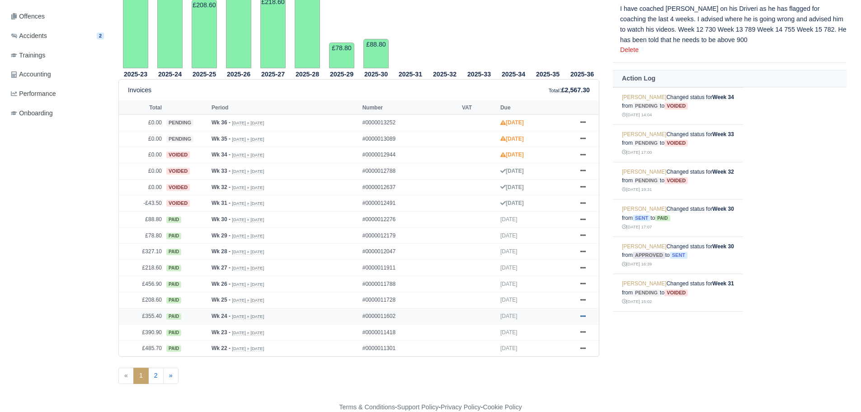
click at [579, 314] on link at bounding box center [583, 315] width 14 height 11
click at [560, 331] on link "Show Invoice" at bounding box center [549, 332] width 80 height 19
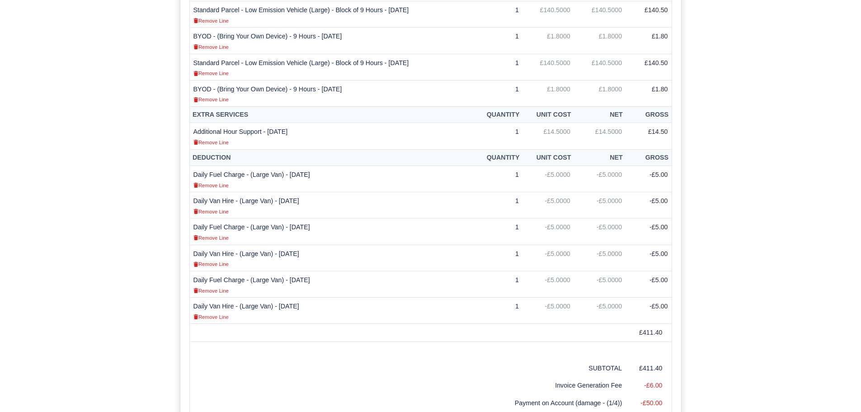
scroll to position [407, 0]
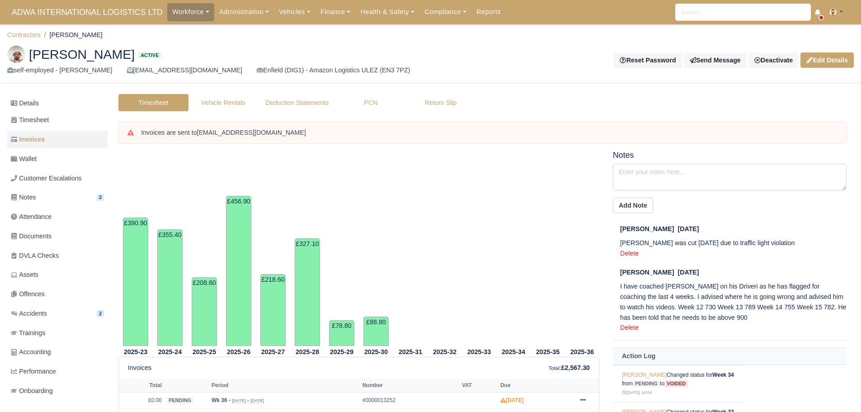
scroll to position [277, 0]
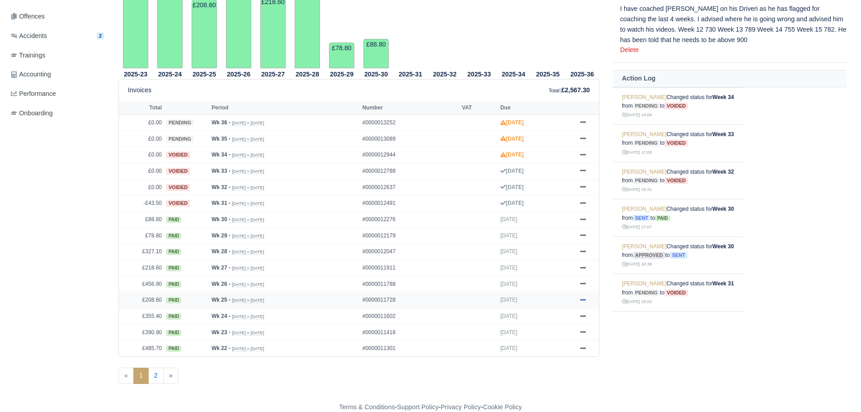
click at [580, 295] on link at bounding box center [583, 299] width 14 height 11
click at [561, 321] on link "Show Invoice" at bounding box center [549, 316] width 80 height 19
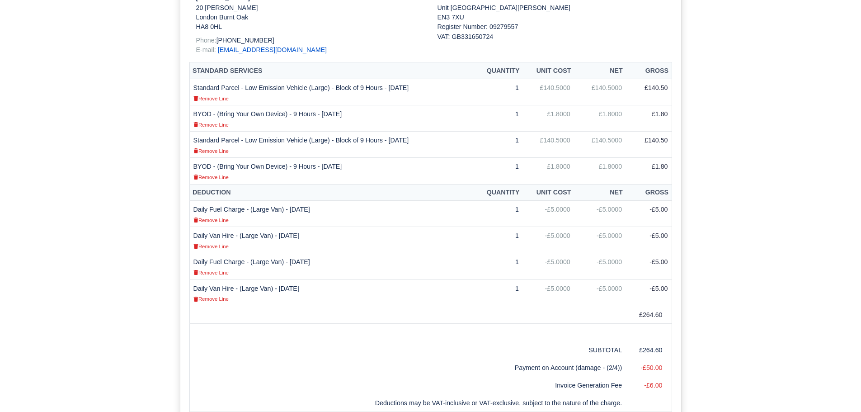
scroll to position [316, 0]
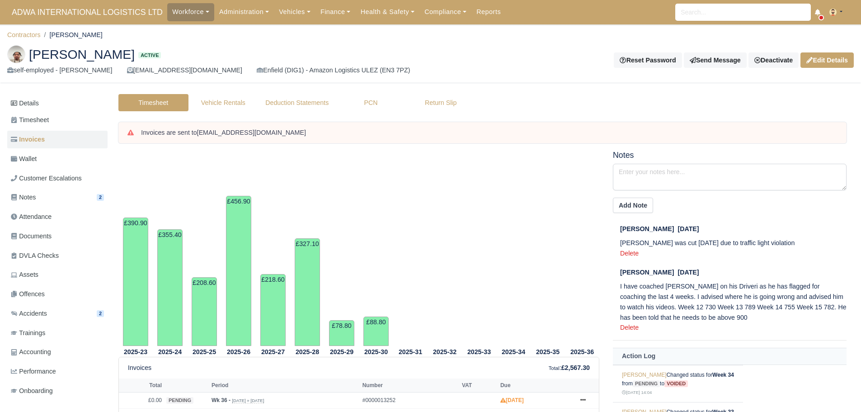
scroll to position [277, 0]
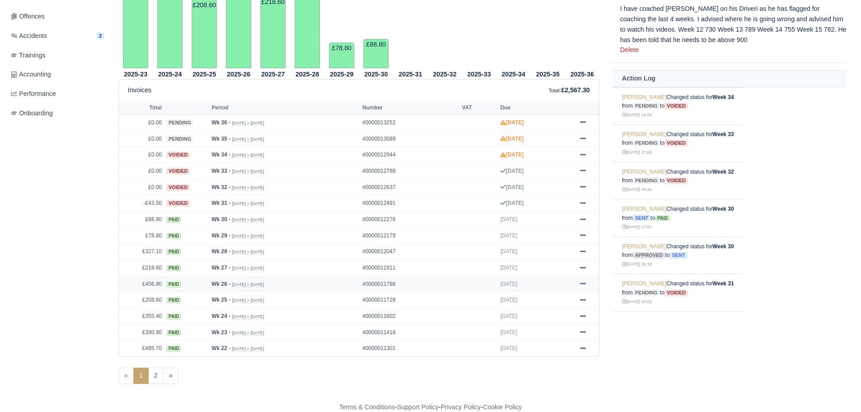
click at [581, 286] on icon at bounding box center [582, 283] width 5 height 5
click at [570, 295] on link "Show Invoice" at bounding box center [549, 300] width 80 height 19
